Goal: Entertainment & Leisure: Consume media (video, audio)

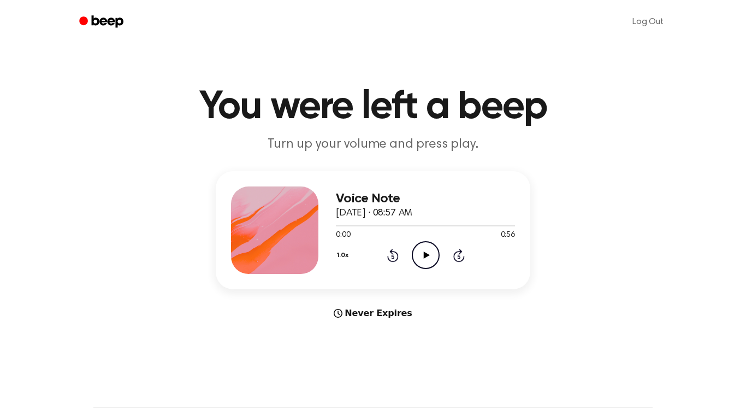
click at [428, 257] on icon "Play Audio" at bounding box center [426, 255] width 28 height 28
click at [428, 257] on icon "Pause Audio" at bounding box center [426, 255] width 28 height 28
click at [428, 257] on icon "Play Audio" at bounding box center [426, 255] width 28 height 28
click at [454, 250] on icon "Skip 5 seconds" at bounding box center [459, 255] width 12 height 14
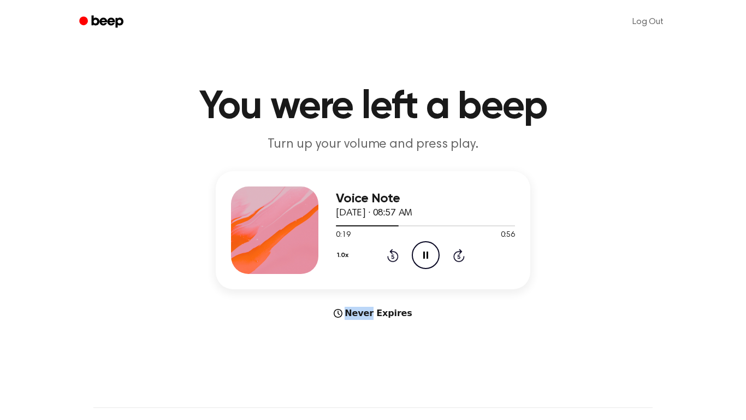
click at [454, 250] on icon "Skip 5 seconds" at bounding box center [459, 255] width 12 height 14
click at [459, 252] on icon at bounding box center [459, 255] width 11 height 13
